Goal: Find specific page/section: Find specific page/section

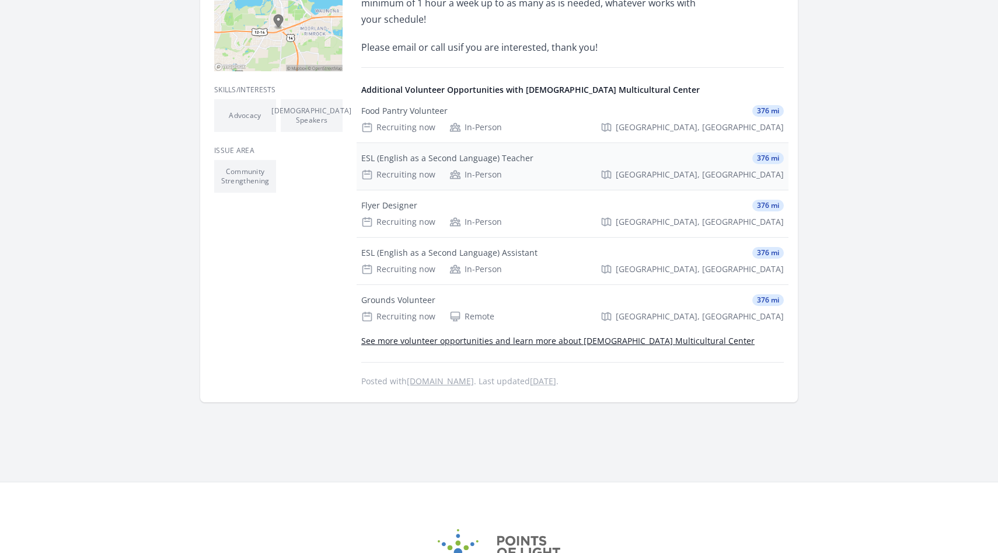
scroll to position [344, 0]
click at [595, 119] on div "Food Pantry Volunteer 376 mi Recruiting now In-Person Madison, WI" at bounding box center [573, 120] width 432 height 47
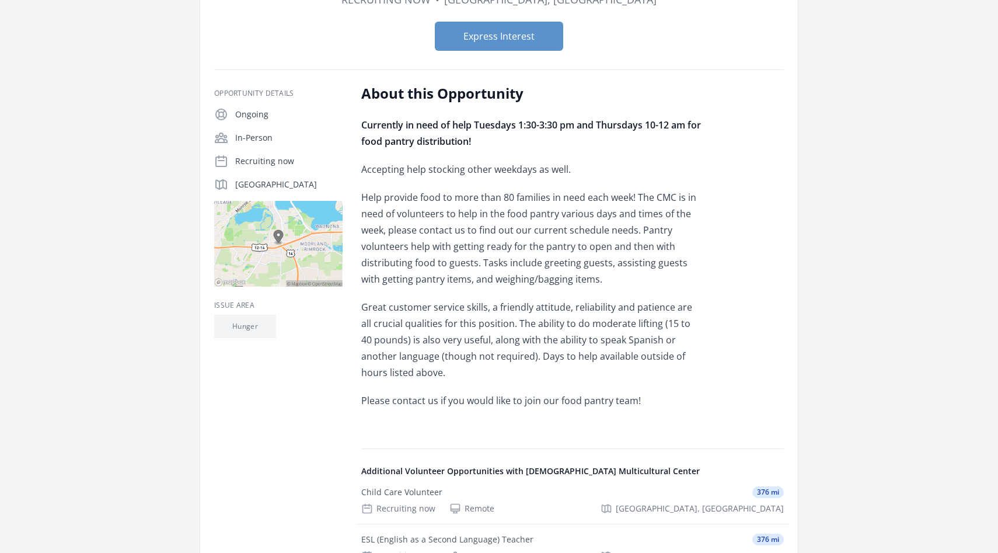
scroll to position [133, 0]
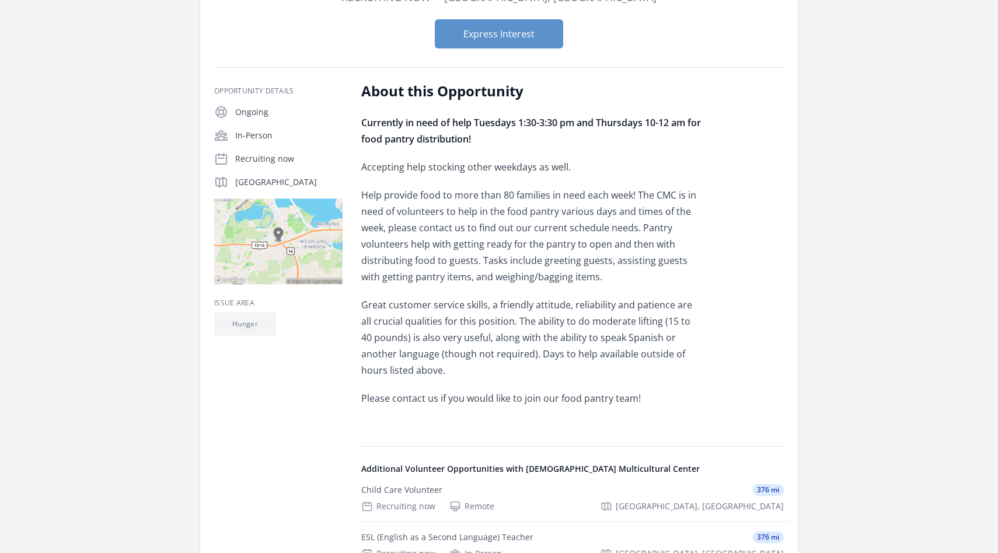
click at [320, 235] on img at bounding box center [278, 241] width 128 height 86
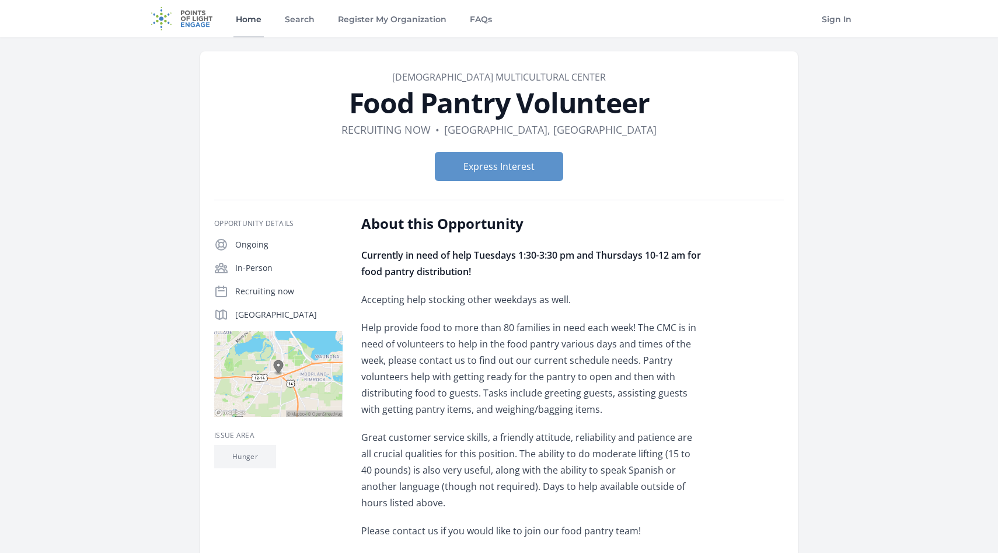
click at [245, 16] on link "Home" at bounding box center [249, 18] width 30 height 37
